Goal: Task Accomplishment & Management: Complete application form

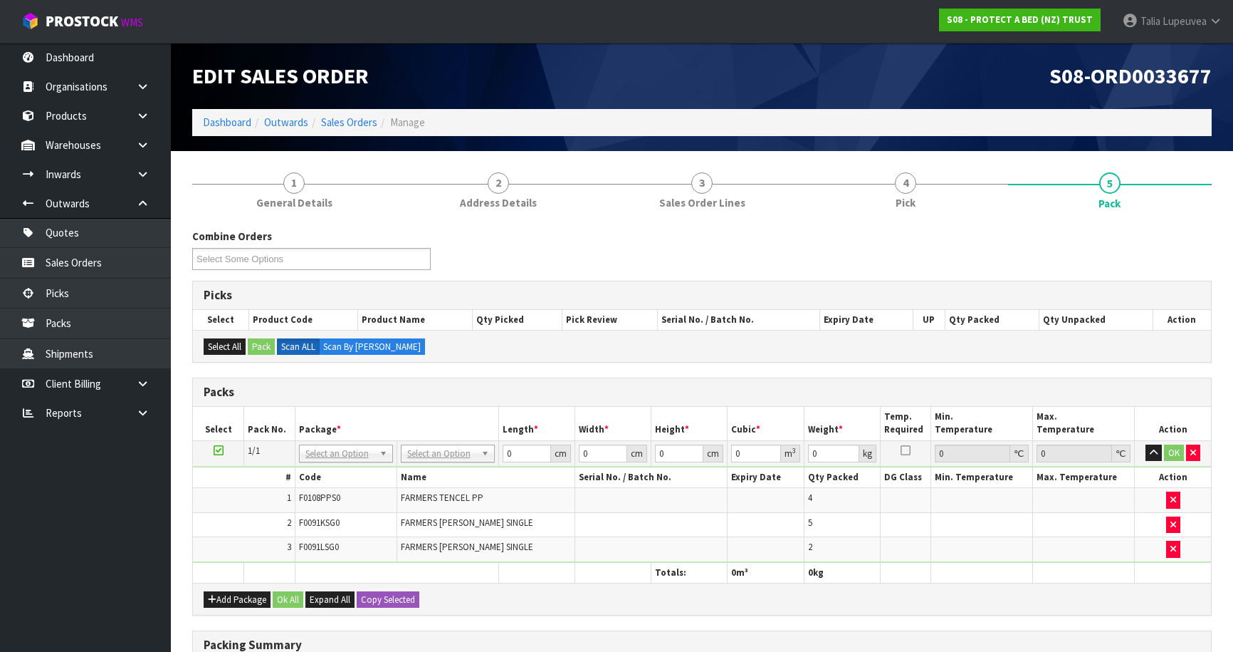
scroll to position [129, 0]
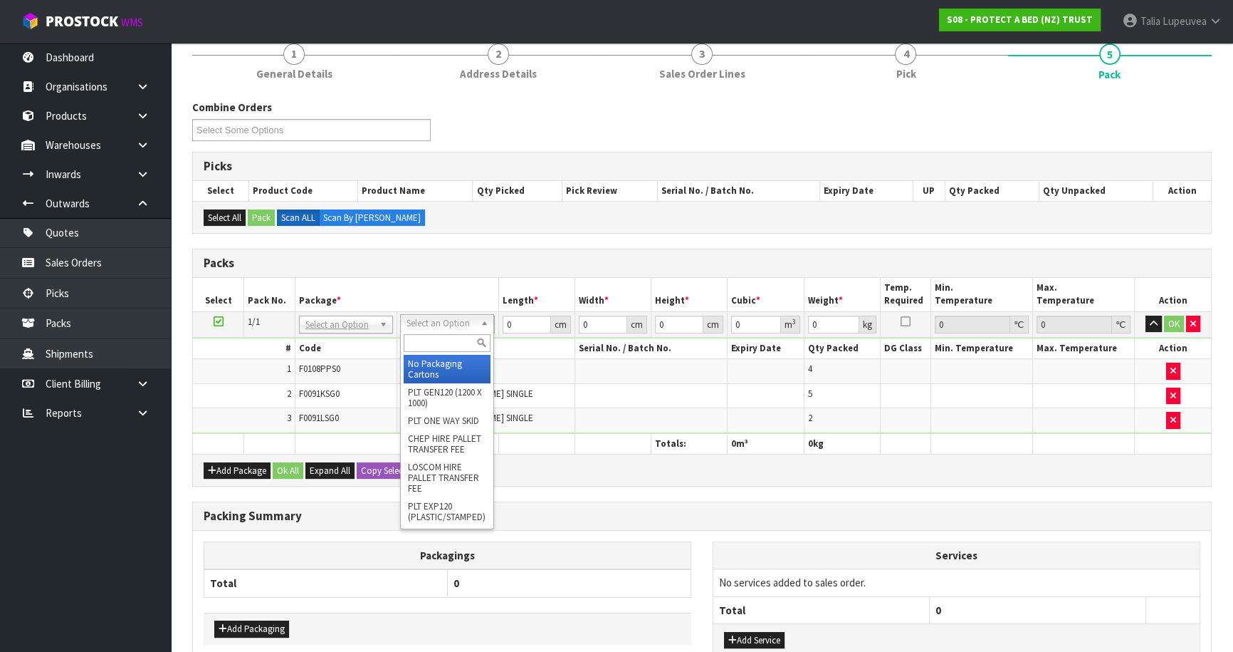
click at [443, 342] on input "text" at bounding box center [447, 343] width 87 height 18
type input "OC"
drag, startPoint x: 443, startPoint y: 376, endPoint x: 444, endPoint y: 365, distance: 11.4
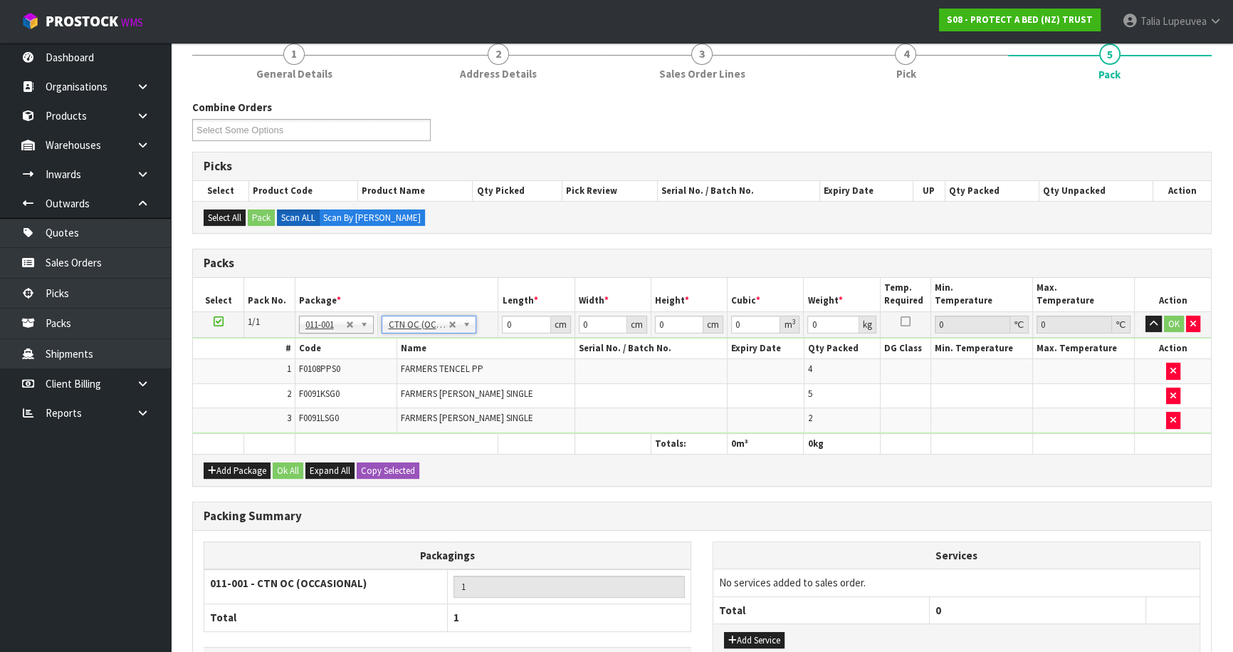
type input "5.82"
drag, startPoint x: 514, startPoint y: 323, endPoint x: 434, endPoint y: 342, distance: 82.0
click at [434, 342] on tbody "1/1 NONE 007-001 007-002 007-004 007-009 007-013 007-014 007-015 007-017 007-01…" at bounding box center [702, 372] width 1018 height 122
type input "58"
type input "41"
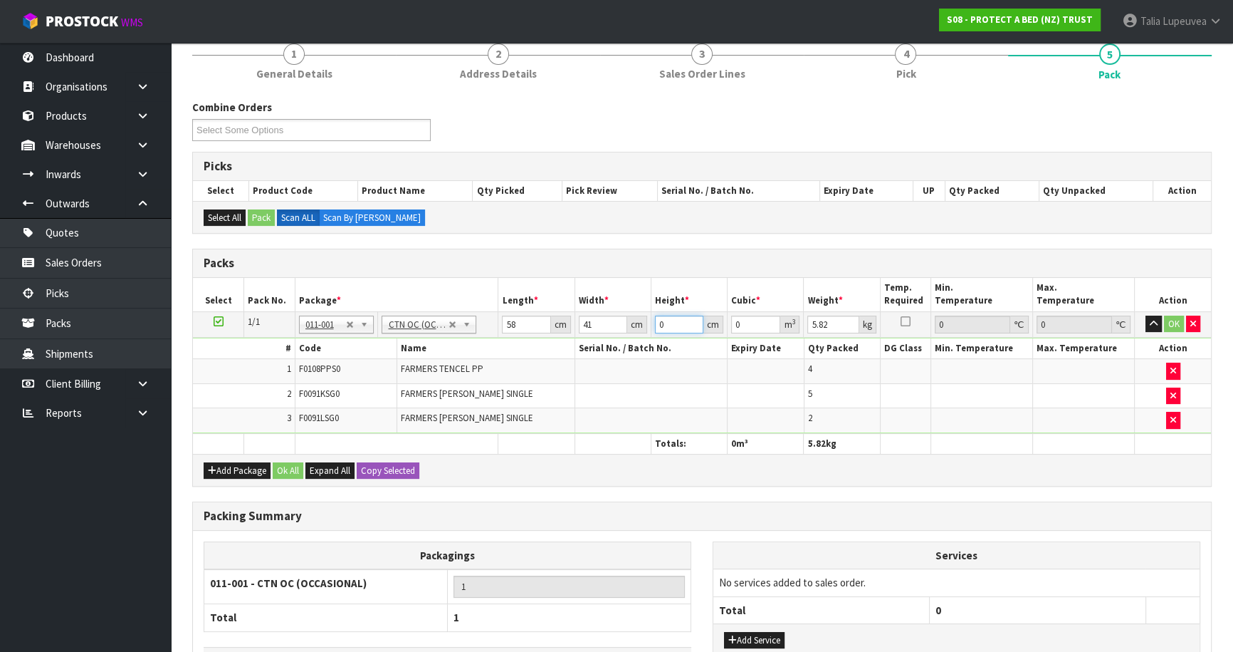
type input "3"
type input "0.007134"
type input "32"
type input "0.076096"
type input "32"
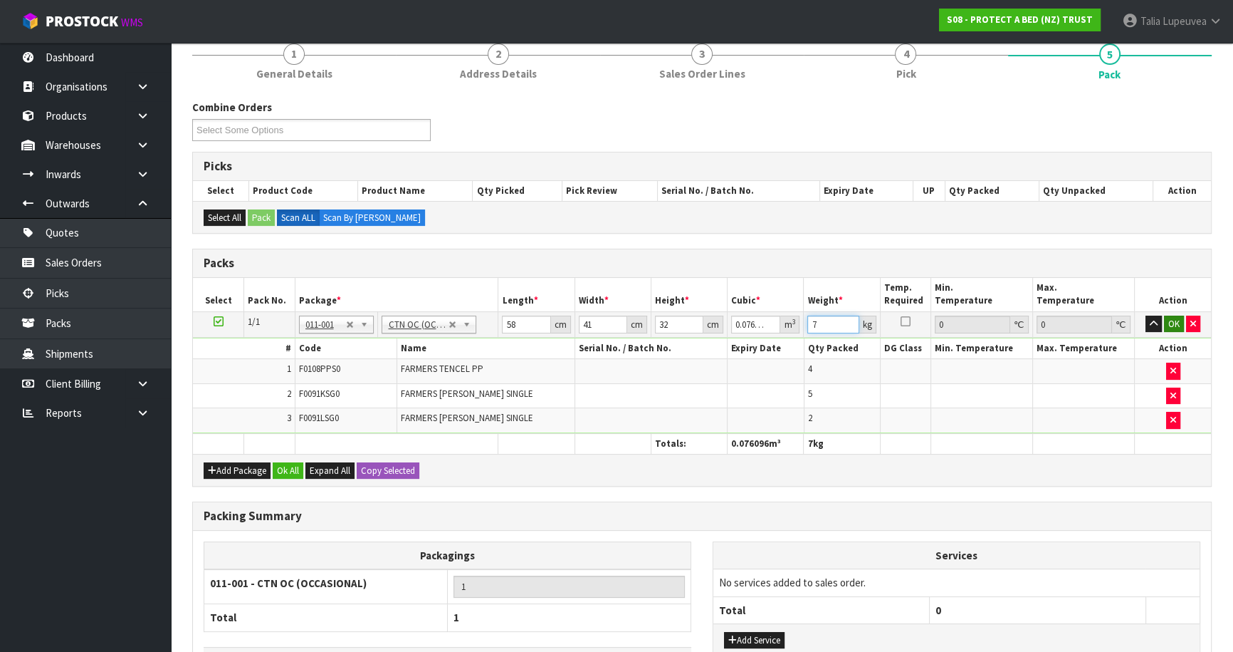
type input "7"
drag, startPoint x: 1168, startPoint y: 316, endPoint x: 1020, endPoint y: 374, distance: 158.9
click at [1167, 316] on button "OK" at bounding box center [1174, 323] width 20 height 17
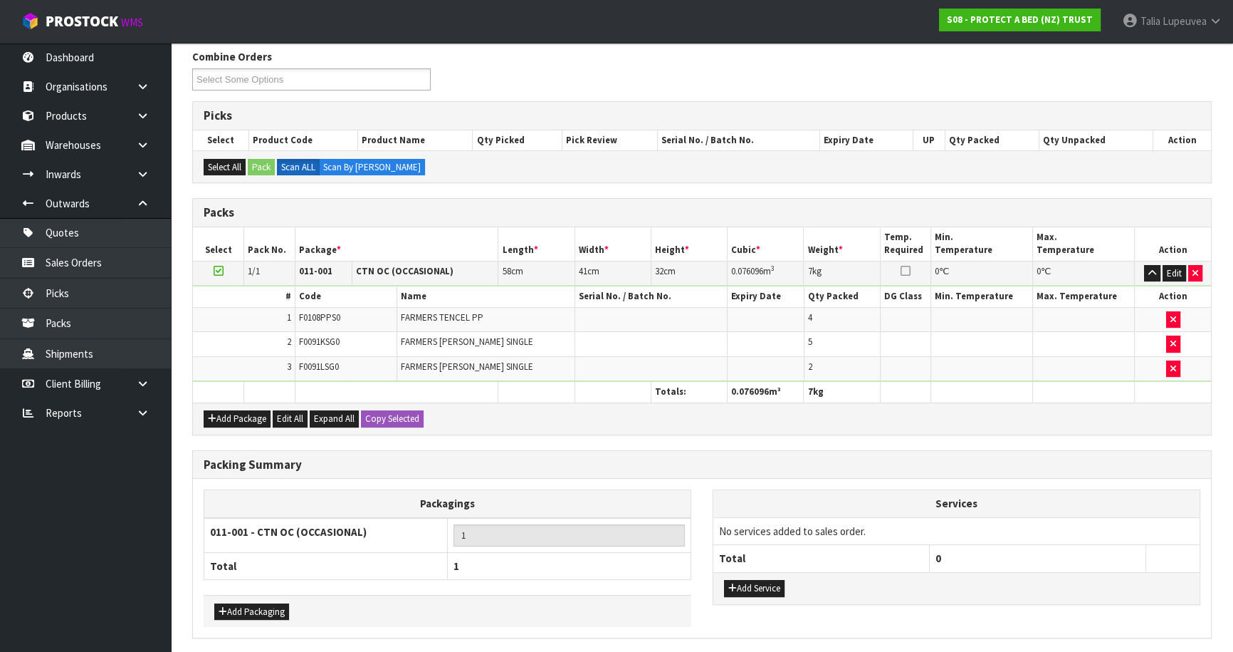
scroll to position [229, 0]
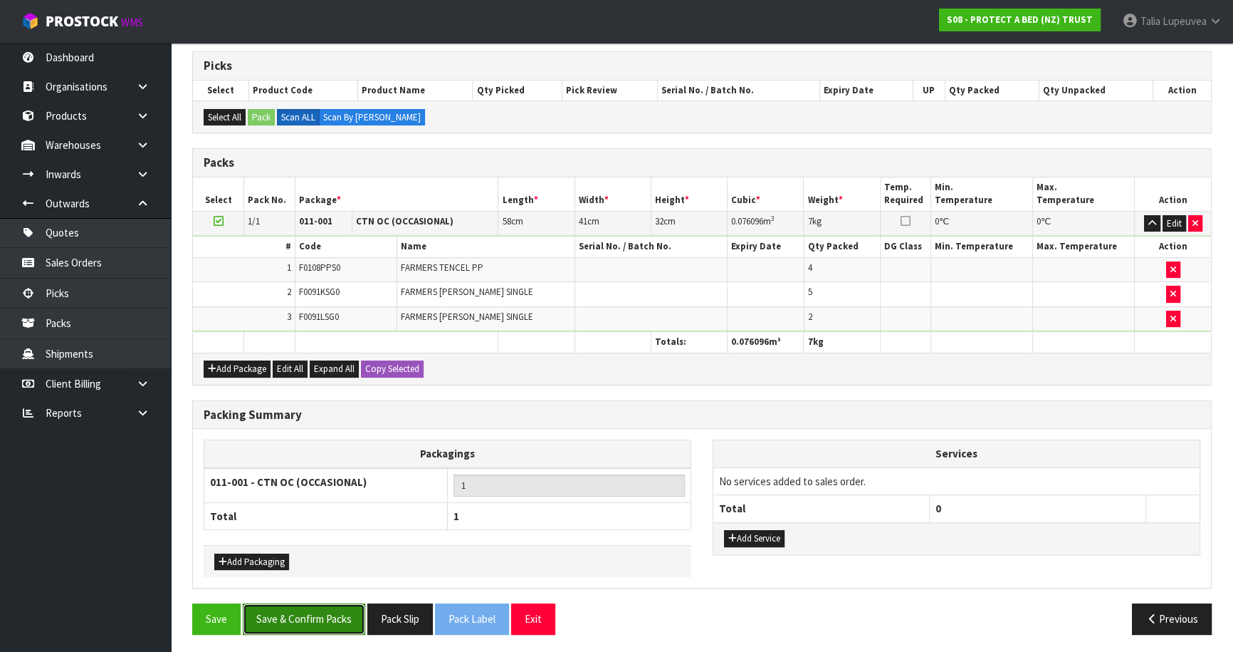
click at [317, 619] on button "Save & Confirm Packs" at bounding box center [304, 618] width 122 height 31
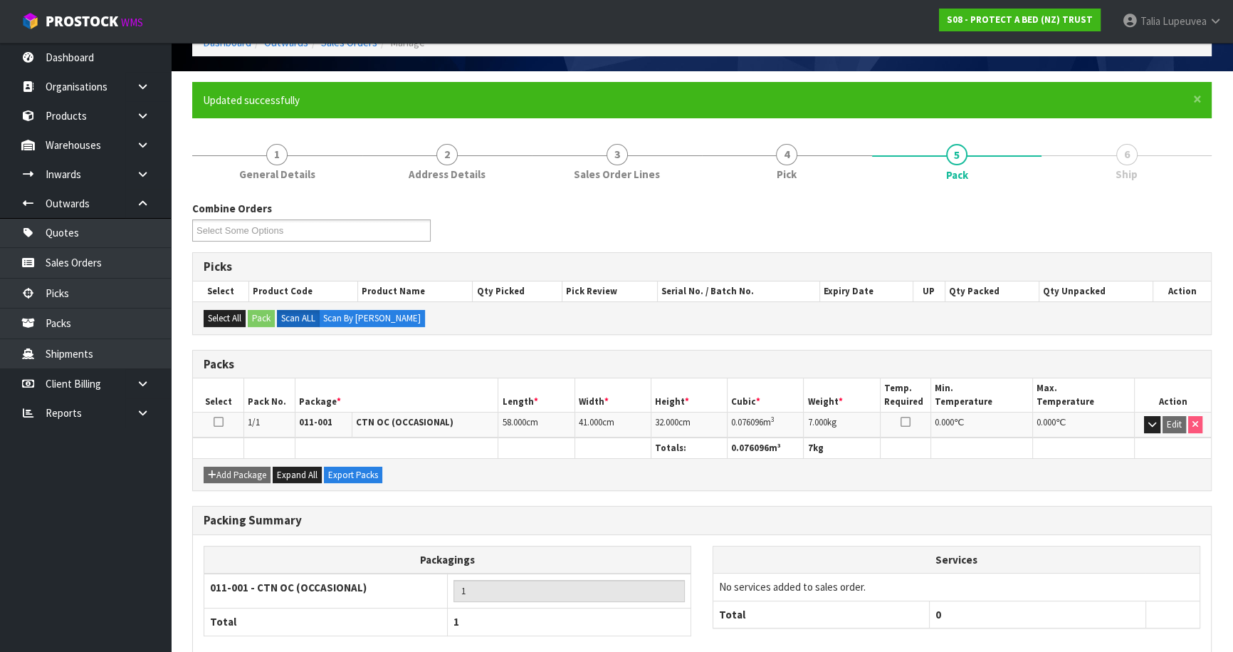
scroll to position [155, 0]
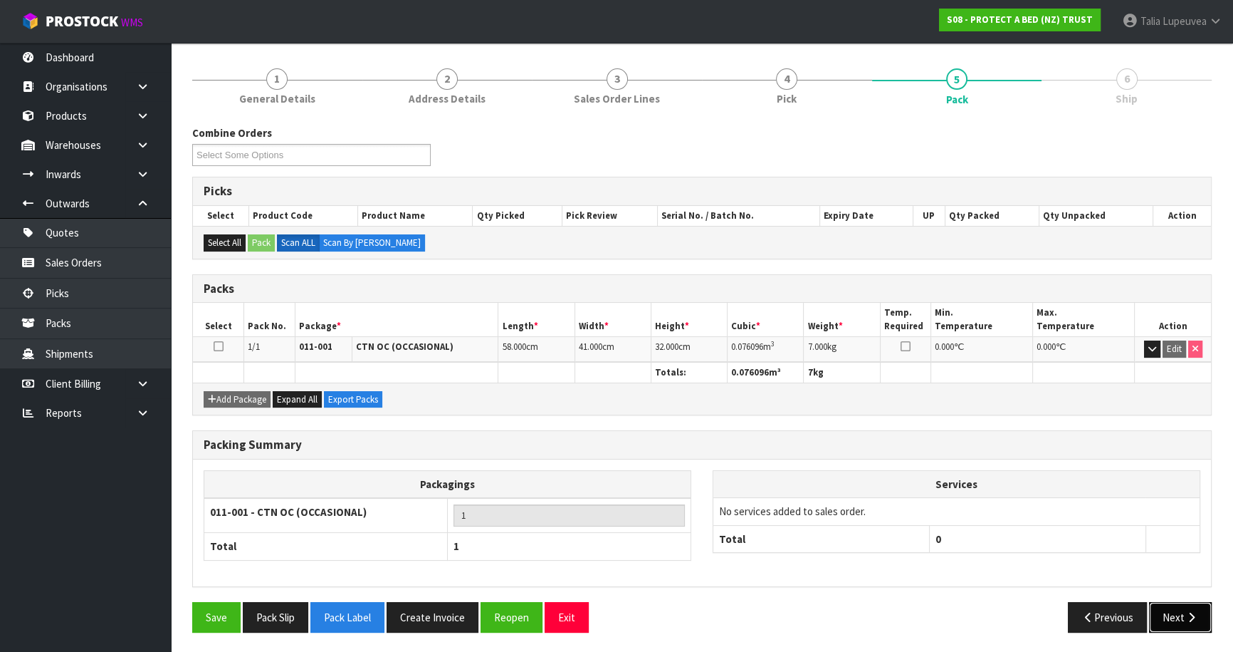
click at [1181, 612] on button "Next" at bounding box center [1180, 617] width 63 height 31
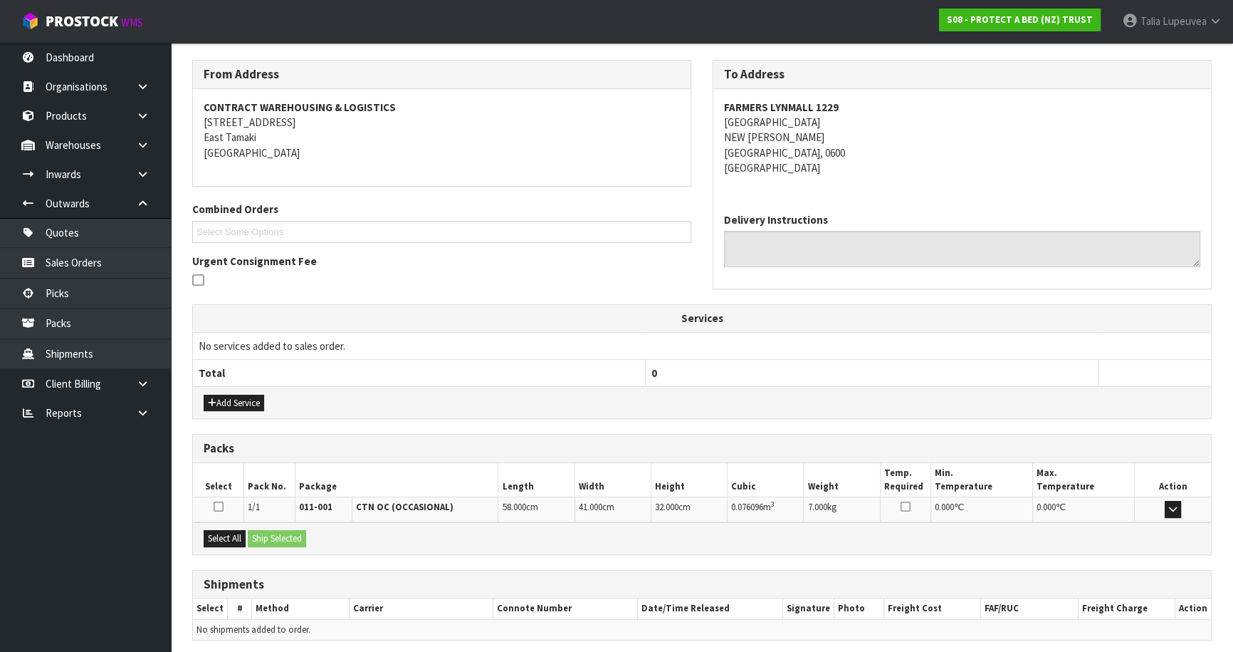
scroll to position [274, 0]
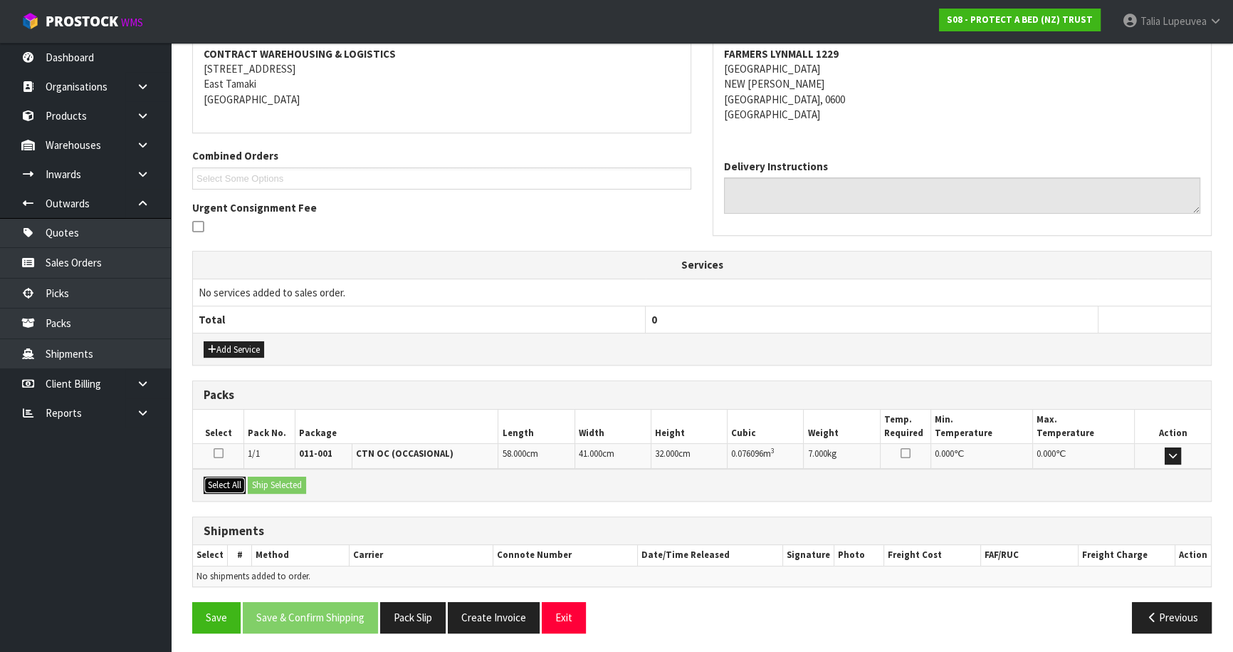
click at [211, 478] on button "Select All" at bounding box center [225, 484] width 42 height 17
drag, startPoint x: 291, startPoint y: 477, endPoint x: 281, endPoint y: 476, distance: 10.1
click at [290, 477] on button "Ship Selected" at bounding box center [277, 484] width 58 height 17
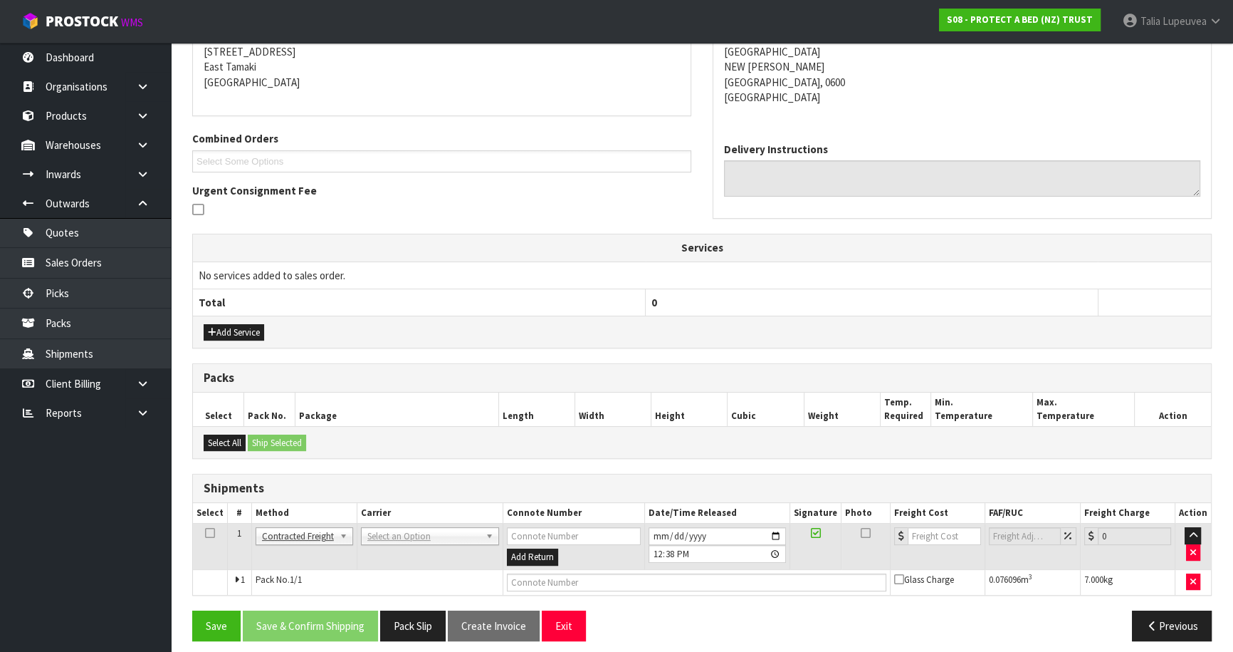
scroll to position [299, 0]
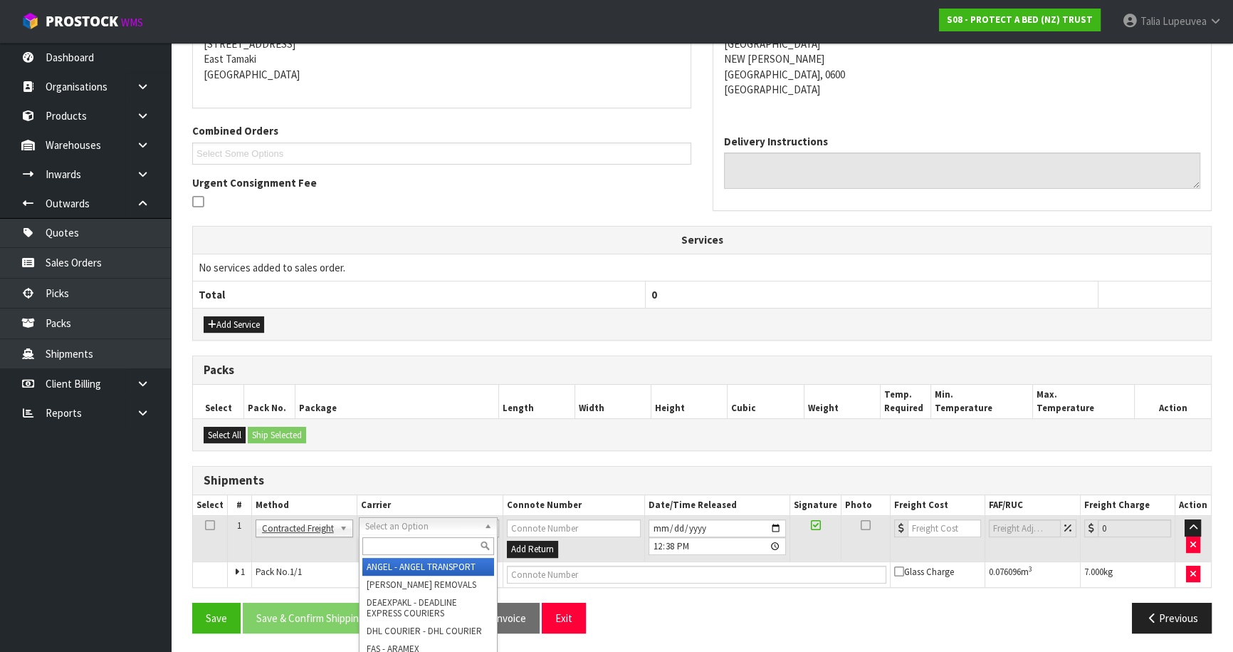
click at [391, 537] on input "text" at bounding box center [428, 546] width 132 height 18
type input "NZP"
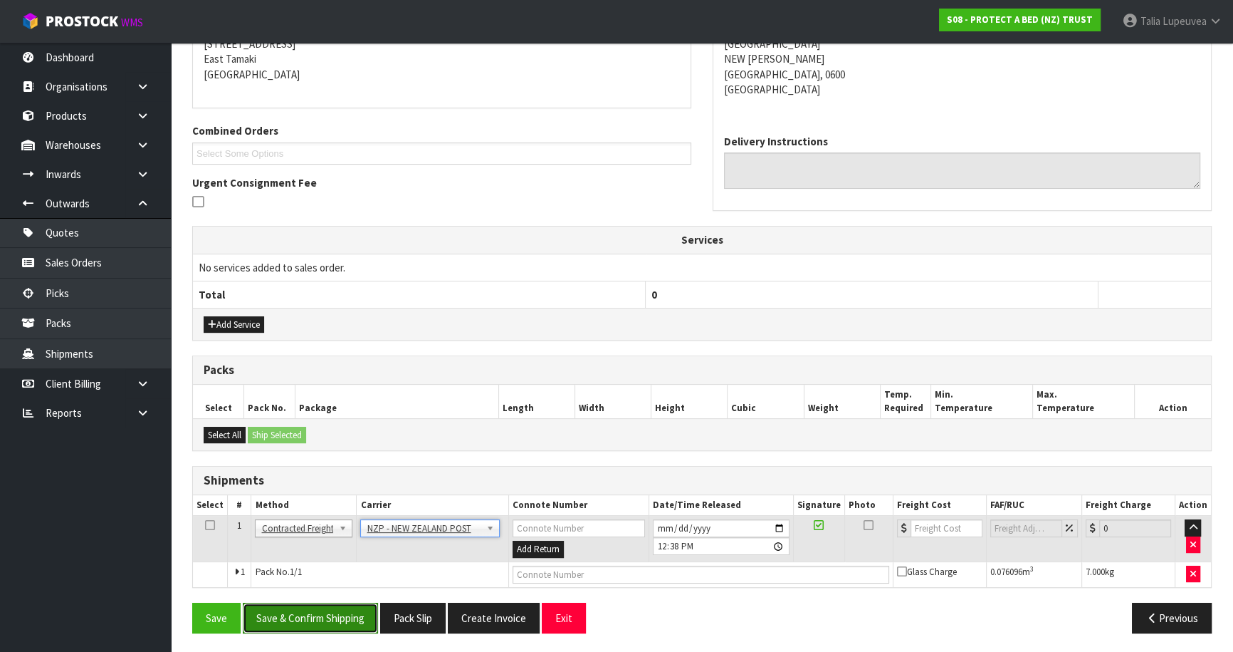
click at [324, 607] on button "Save & Confirm Shipping" at bounding box center [310, 617] width 135 height 31
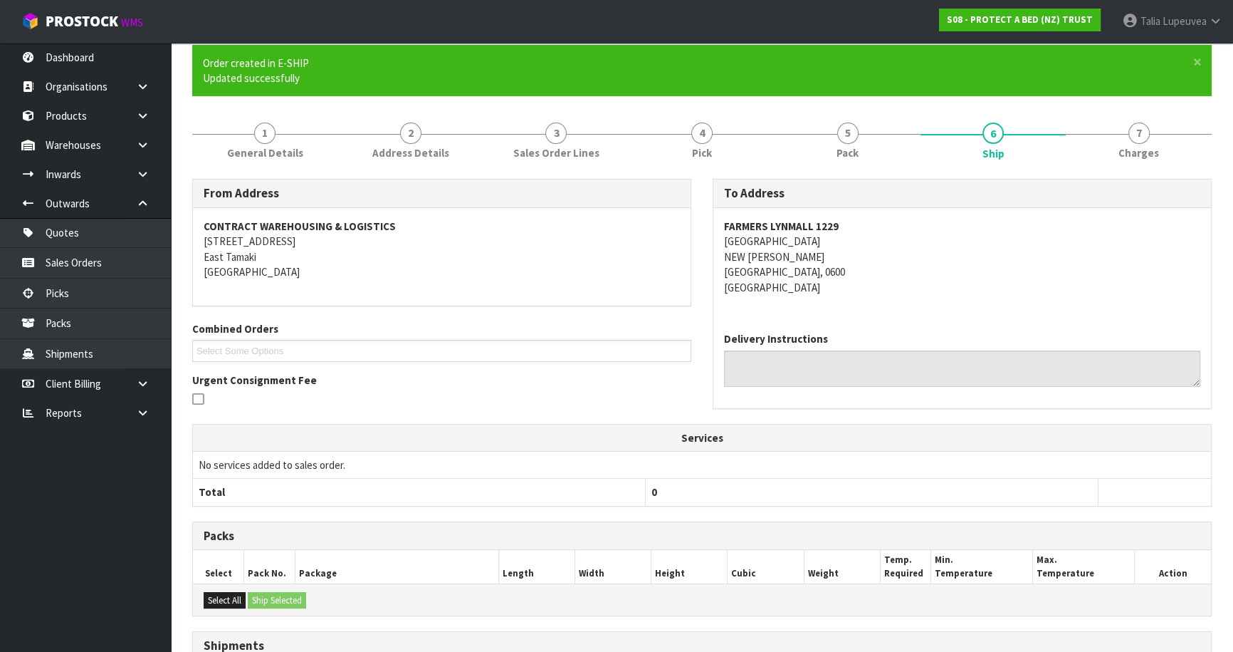
scroll to position [279, 0]
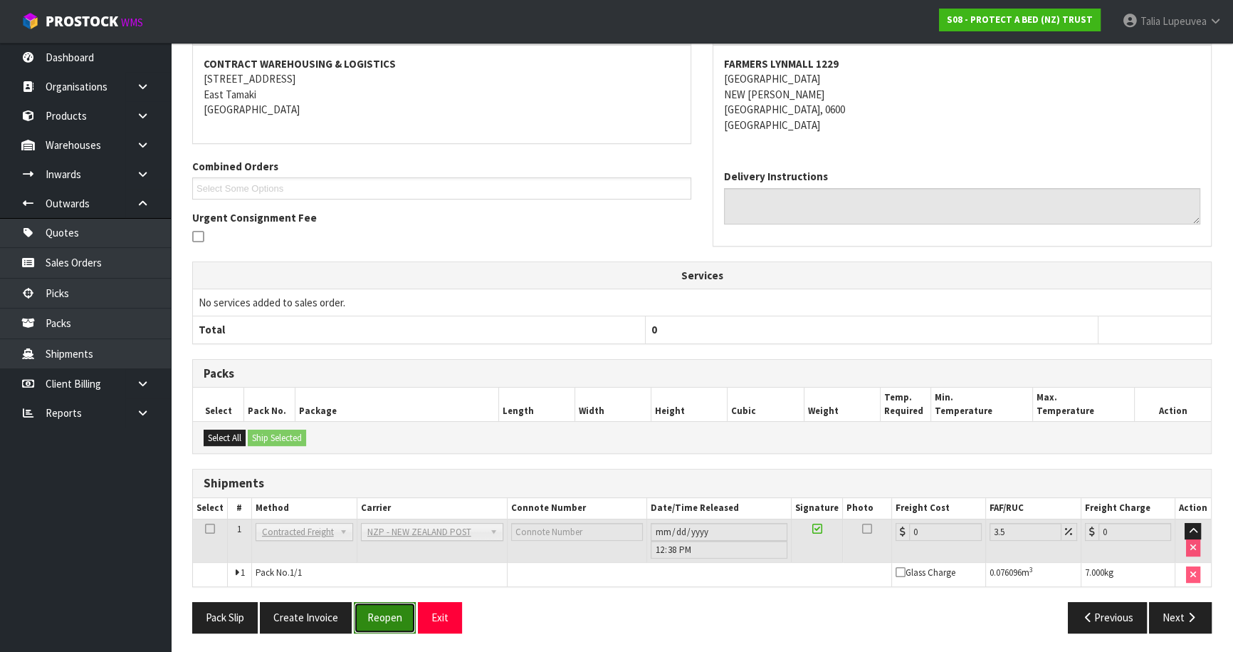
click at [392, 607] on button "Reopen" at bounding box center [385, 617] width 62 height 31
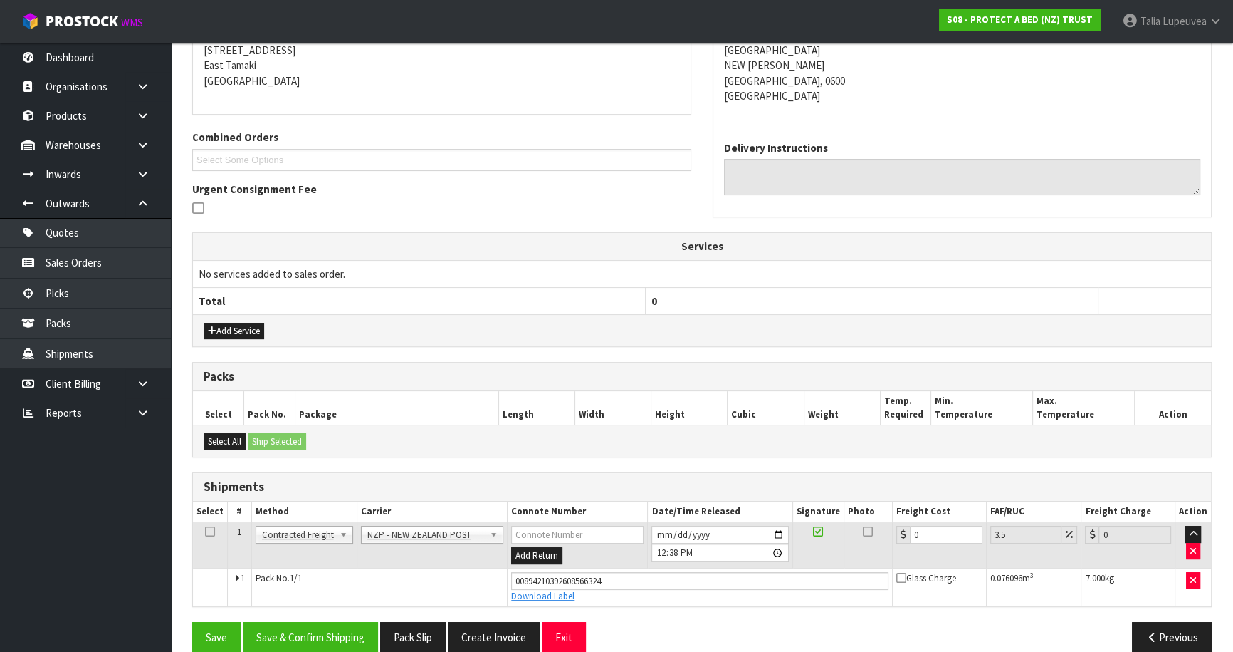
scroll to position [313, 0]
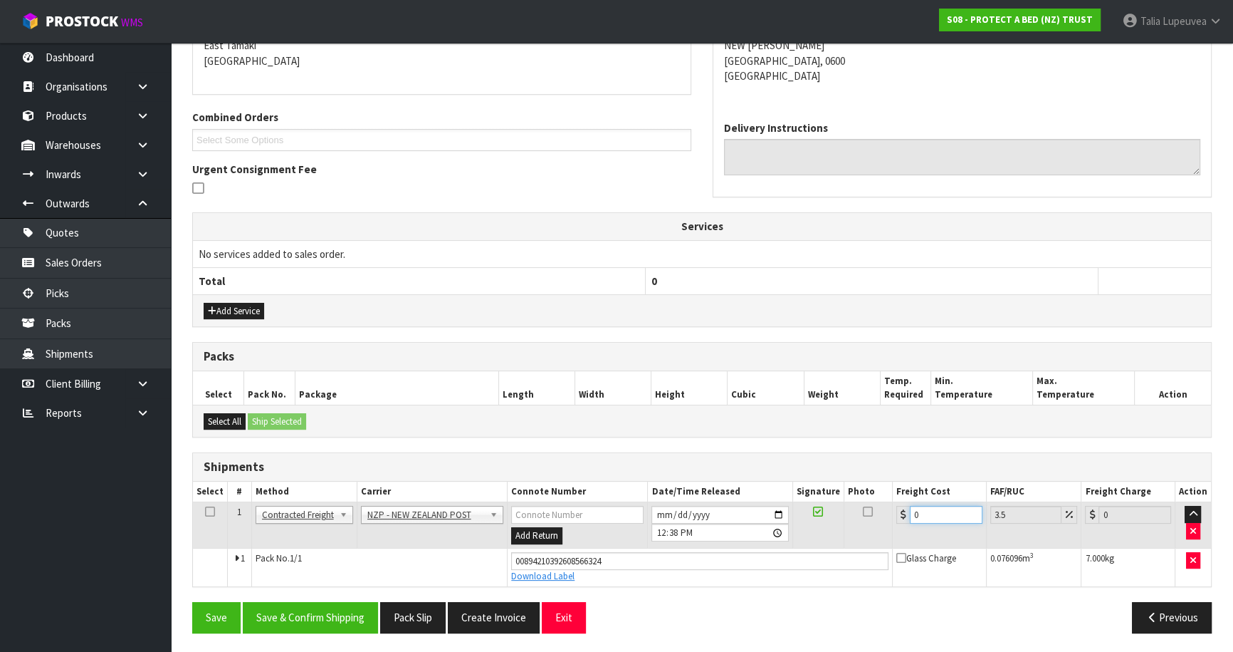
drag, startPoint x: 927, startPoint y: 512, endPoint x: 897, endPoint y: 515, distance: 30.0
click at [896, 517] on div "0" at bounding box center [939, 515] width 86 height 18
type input "4"
type input "4.14"
type input "4.3"
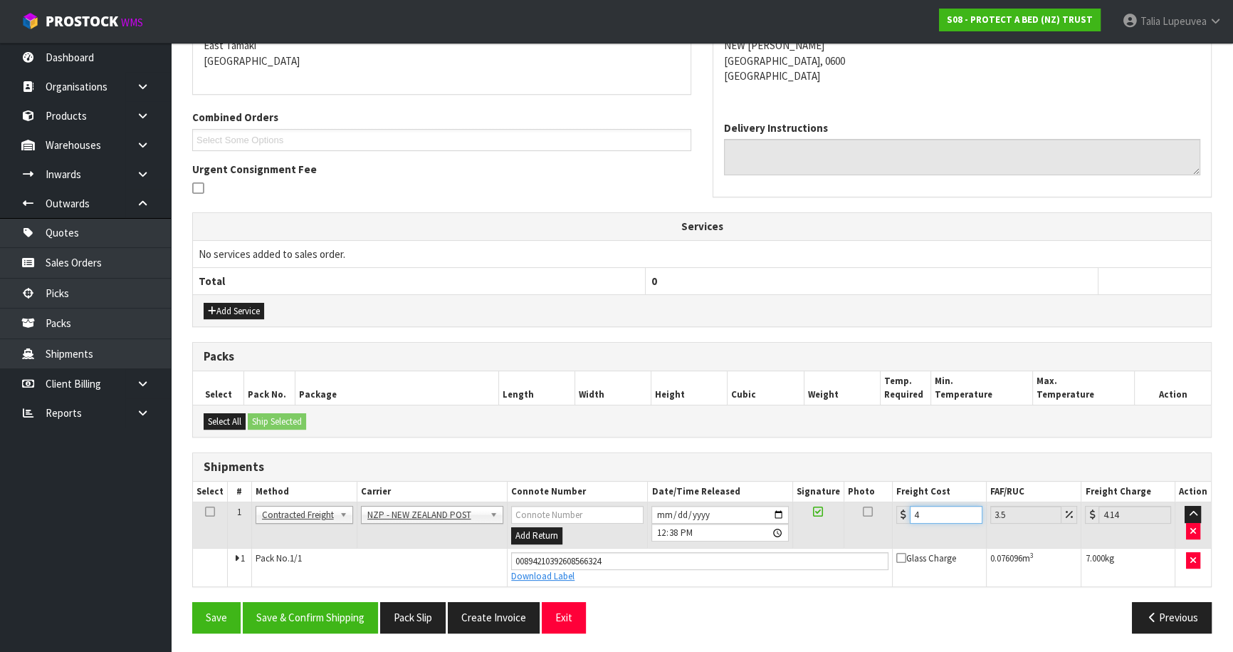
type input "4.45"
type input "4.33"
type input "4.48"
type input "4.33"
click at [321, 608] on button "Save & Confirm Shipping" at bounding box center [310, 617] width 135 height 31
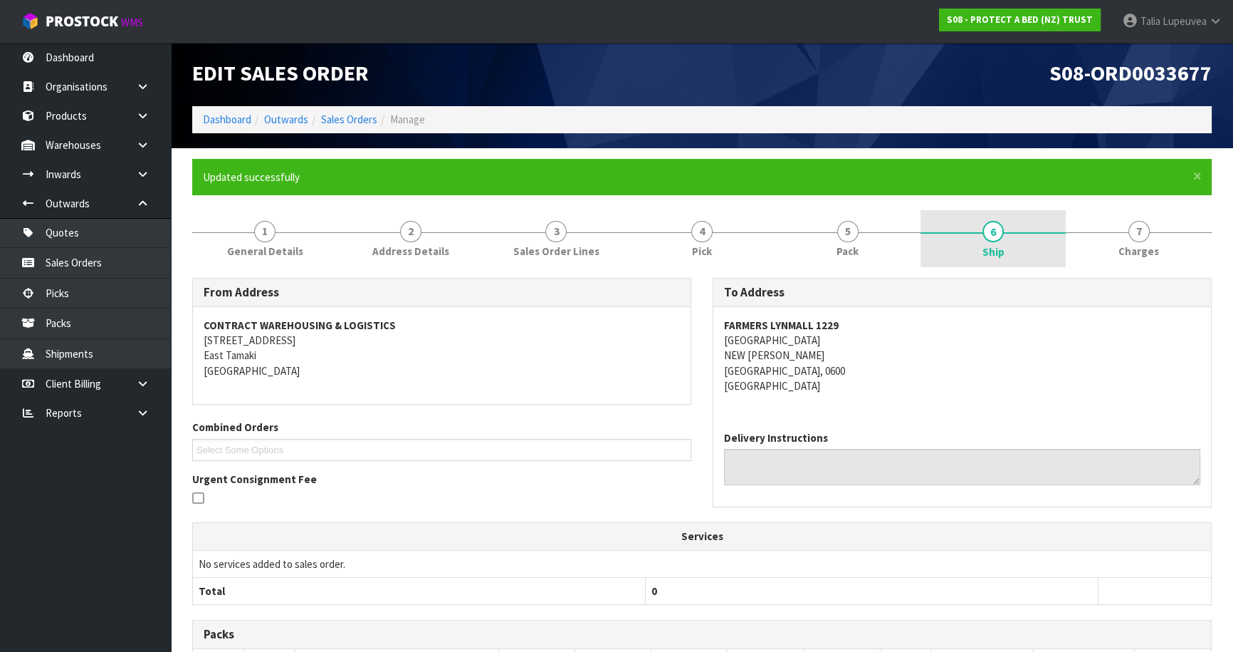
scroll to position [0, 0]
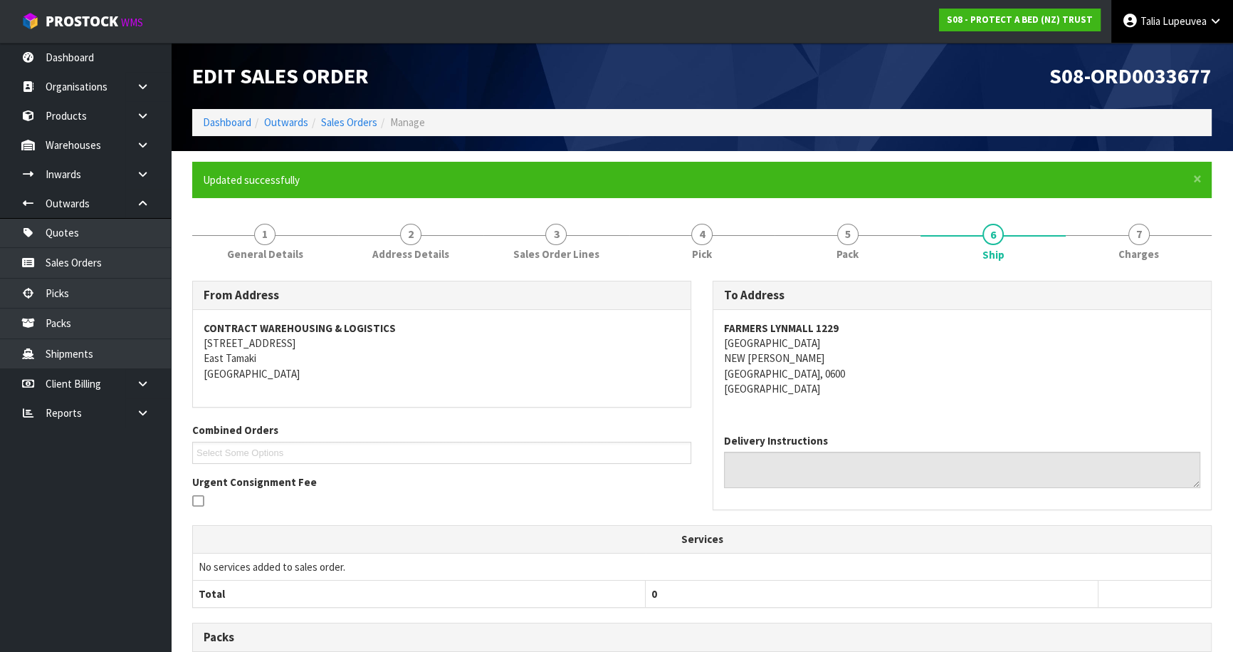
click at [1159, 13] on link "Talia Lupeuvea" at bounding box center [1172, 21] width 122 height 43
click at [1161, 58] on link "Logout" at bounding box center [1176, 56] width 113 height 19
